Goal: Information Seeking & Learning: Learn about a topic

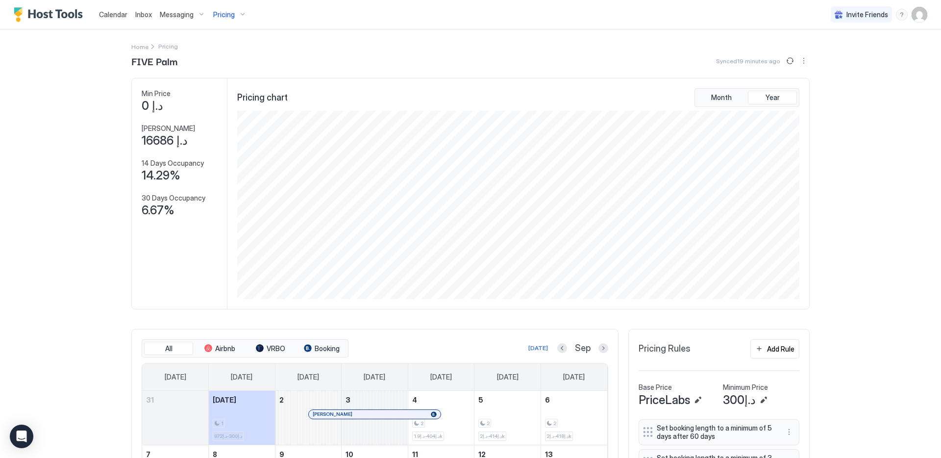
scroll to position [188, 564]
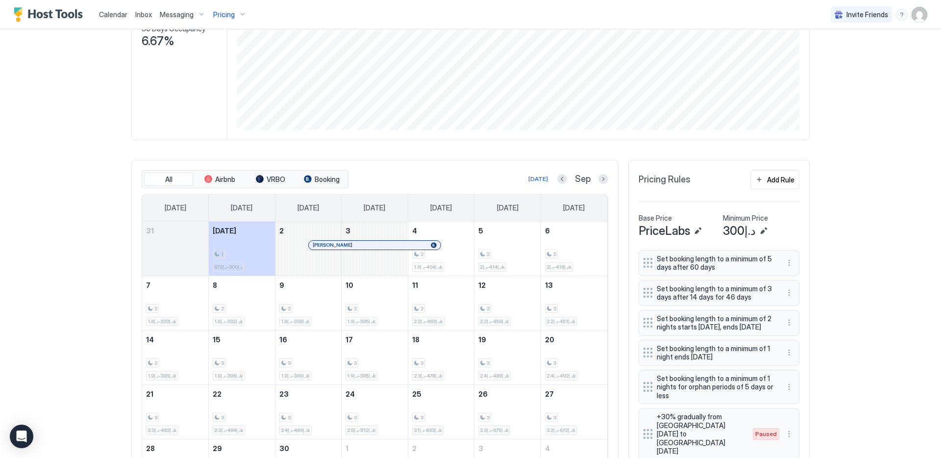
click at [384, 249] on link "[PERSON_NAME]" at bounding box center [374, 245] width 132 height 10
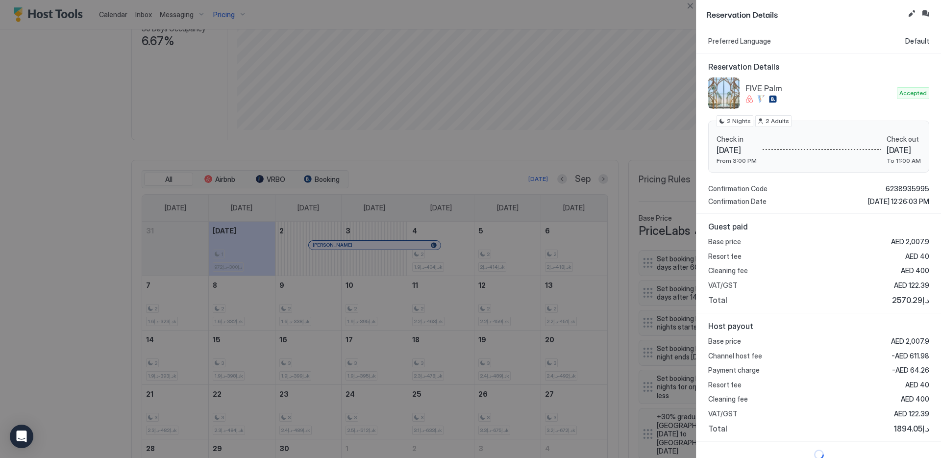
scroll to position [70, 0]
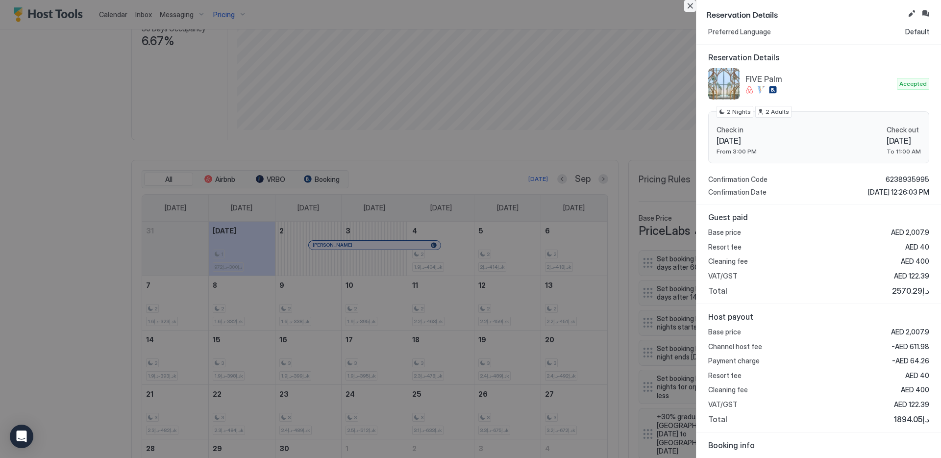
click at [690, 6] on button "Close" at bounding box center [690, 6] width 12 height 12
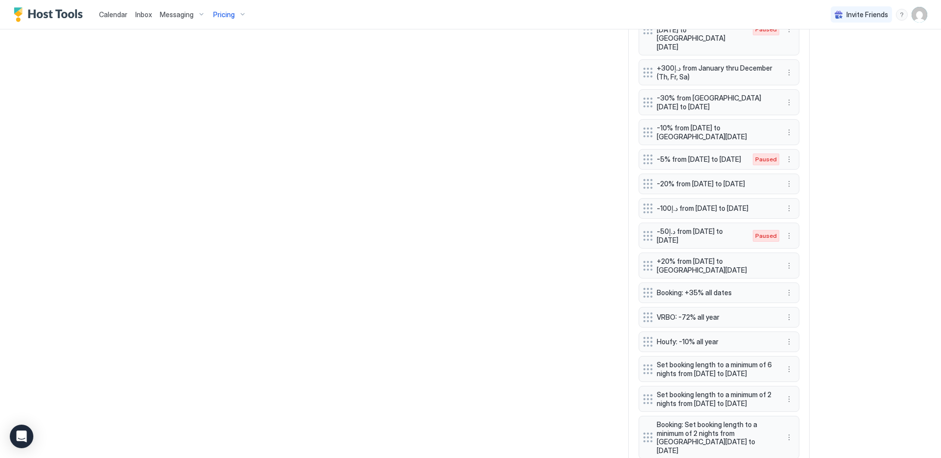
scroll to position [936, 0]
click at [783, 126] on button "More options" at bounding box center [789, 132] width 12 height 12
click at [789, 81] on div "Edit" at bounding box center [795, 81] width 22 height 7
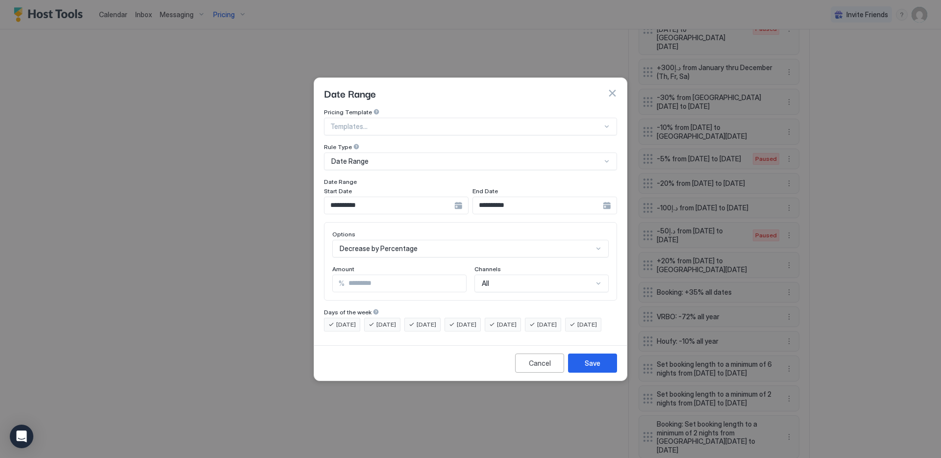
click at [510, 274] on div "All" at bounding box center [541, 283] width 134 height 18
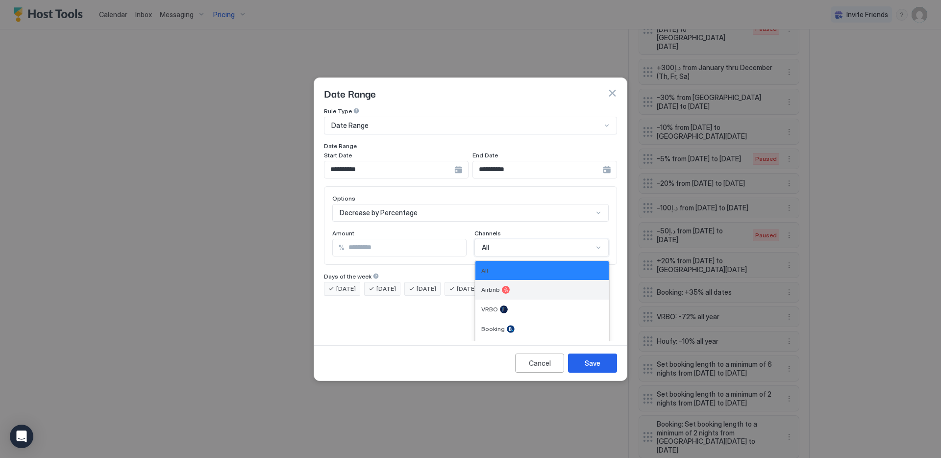
click at [503, 280] on div "Airbnb" at bounding box center [541, 290] width 133 height 20
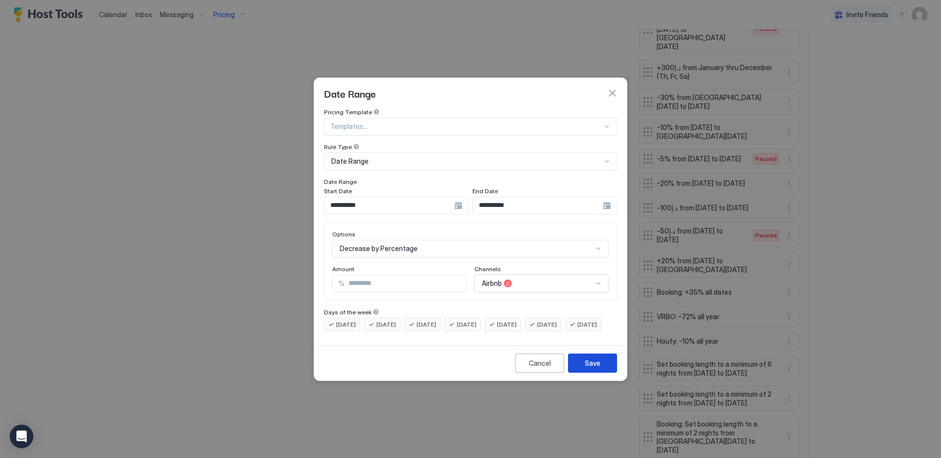
click at [599, 368] on div "Save" at bounding box center [593, 363] width 16 height 10
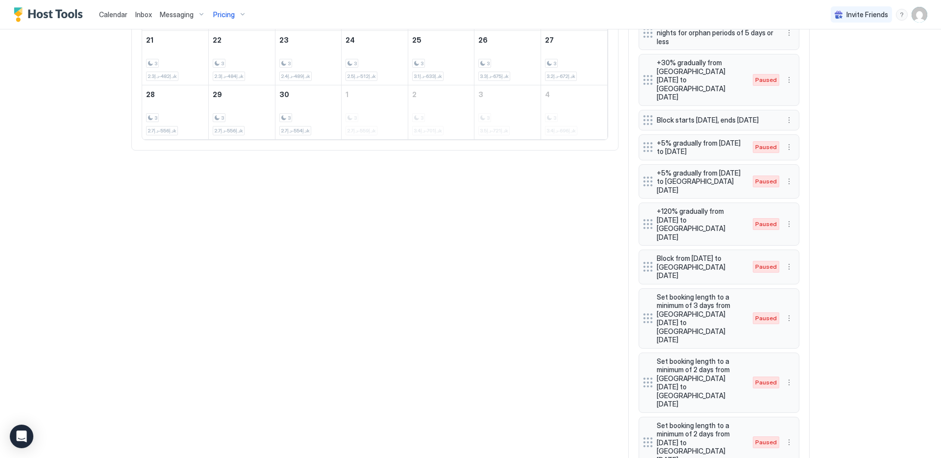
scroll to position [323, 0]
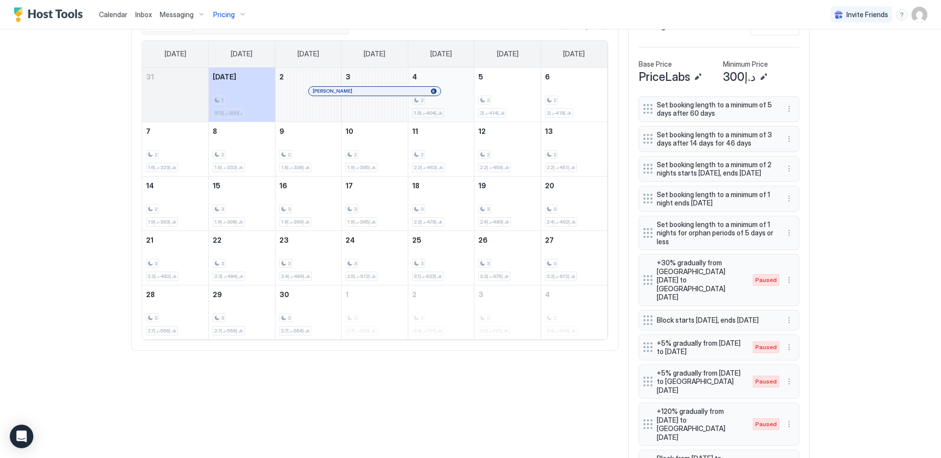
click at [447, 69] on div "2 د.إ404-د.إ1.9k" at bounding box center [441, 95] width 66 height 54
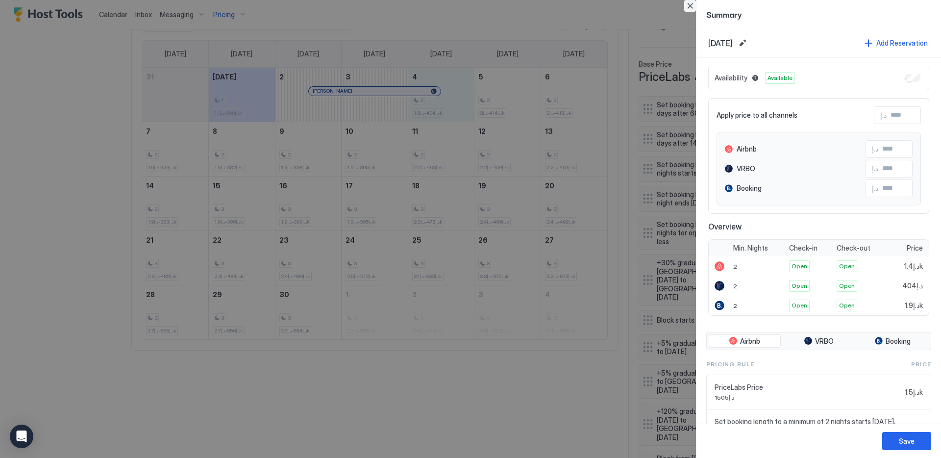
drag, startPoint x: 690, startPoint y: 5, endPoint x: 681, endPoint y: 12, distance: 11.9
click at [690, 4] on button "Close" at bounding box center [690, 6] width 12 height 12
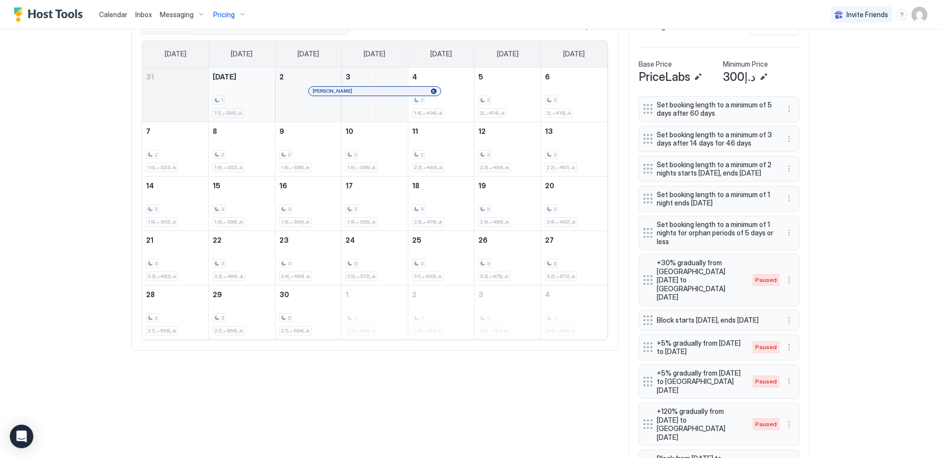
click at [262, 91] on div "1 د.إ300-د.إ1.1k" at bounding box center [242, 95] width 58 height 46
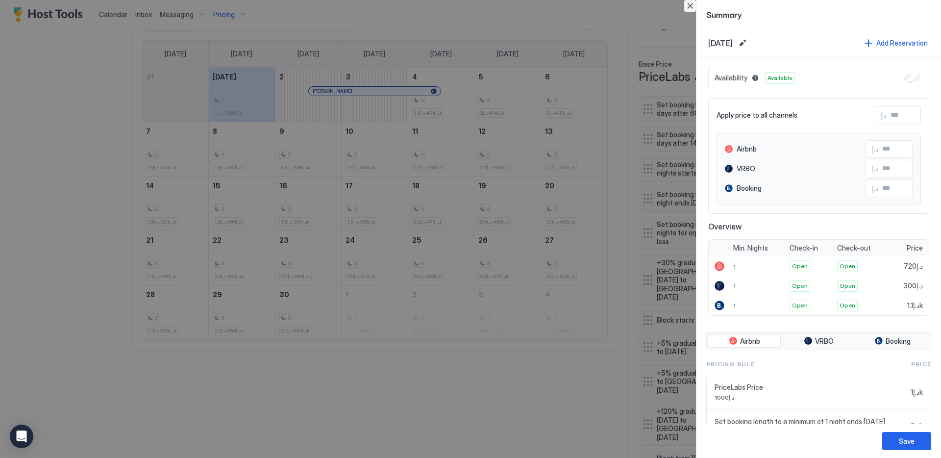
click at [691, 5] on button "Close" at bounding box center [690, 6] width 12 height 12
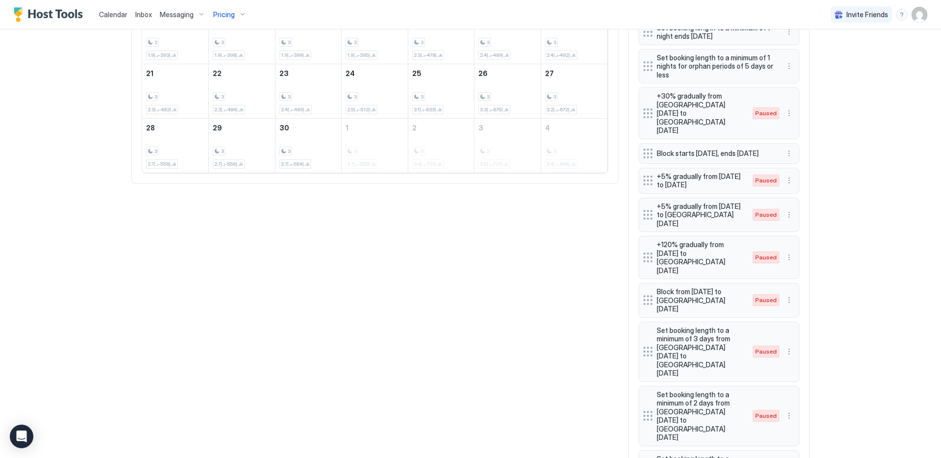
scroll to position [497, 0]
